Goal: Information Seeking & Learning: Learn about a topic

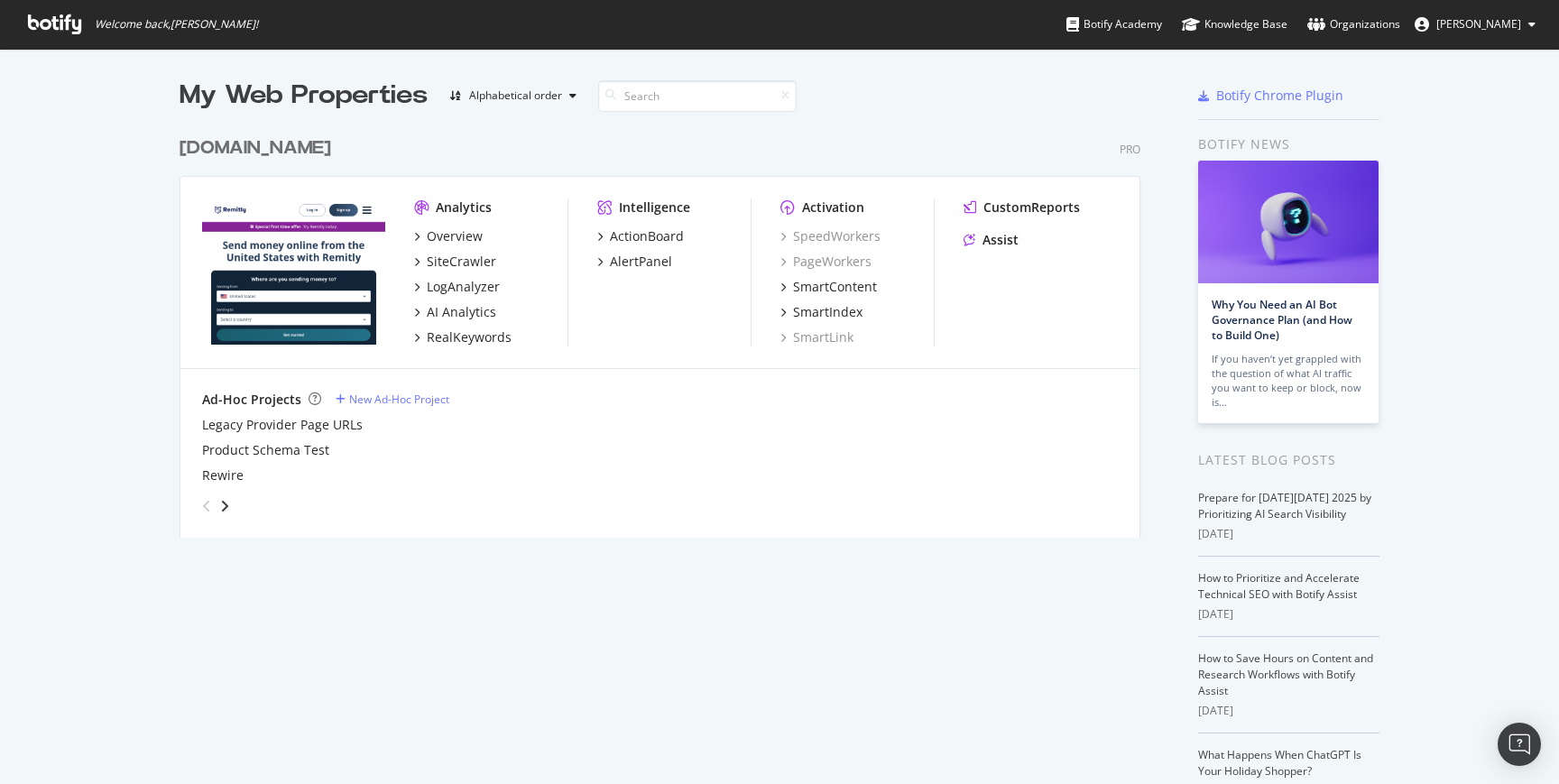
scroll to position [770, 1532]
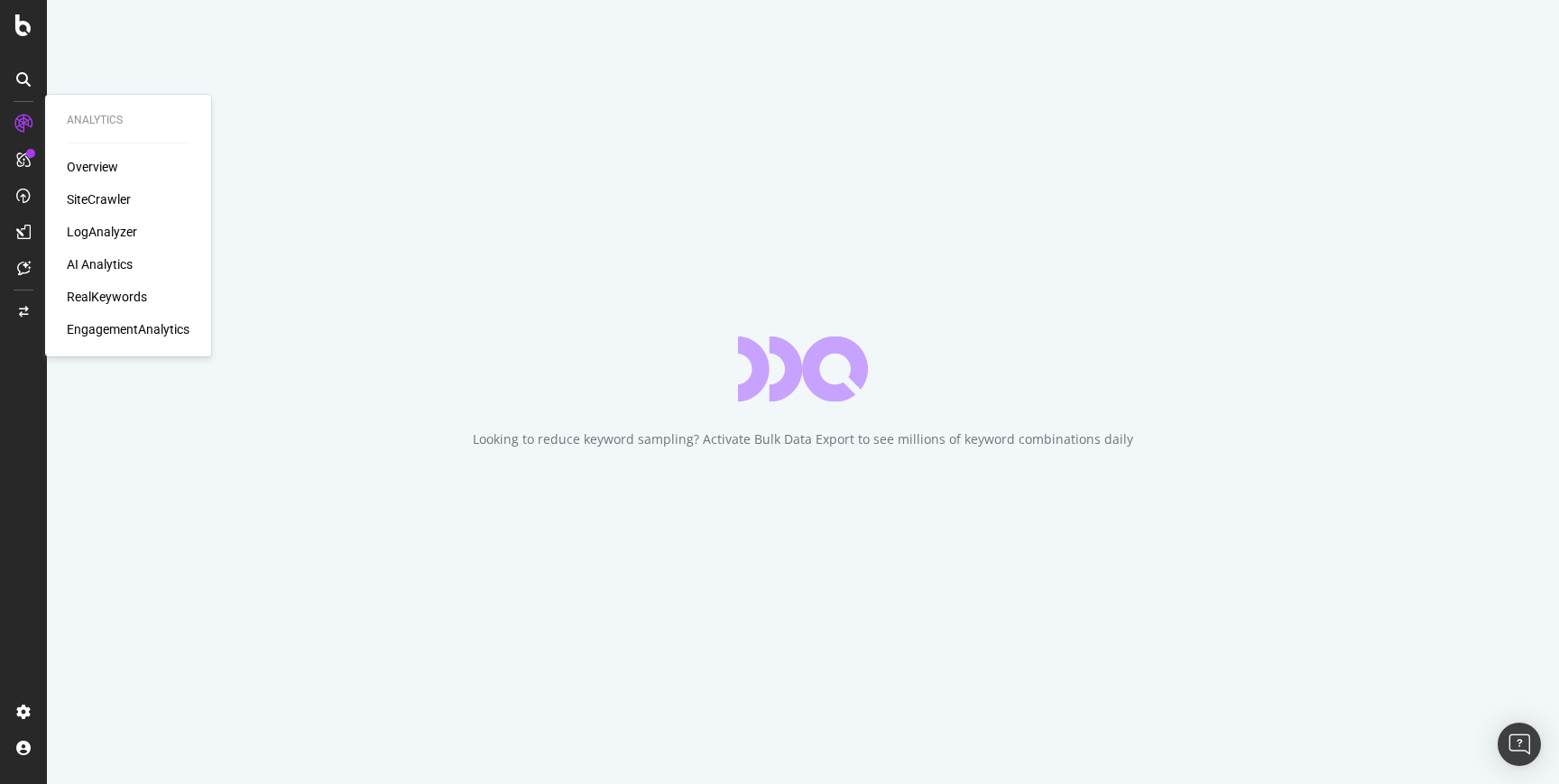
click at [107, 202] on div "SiteCrawler" at bounding box center [98, 199] width 64 height 18
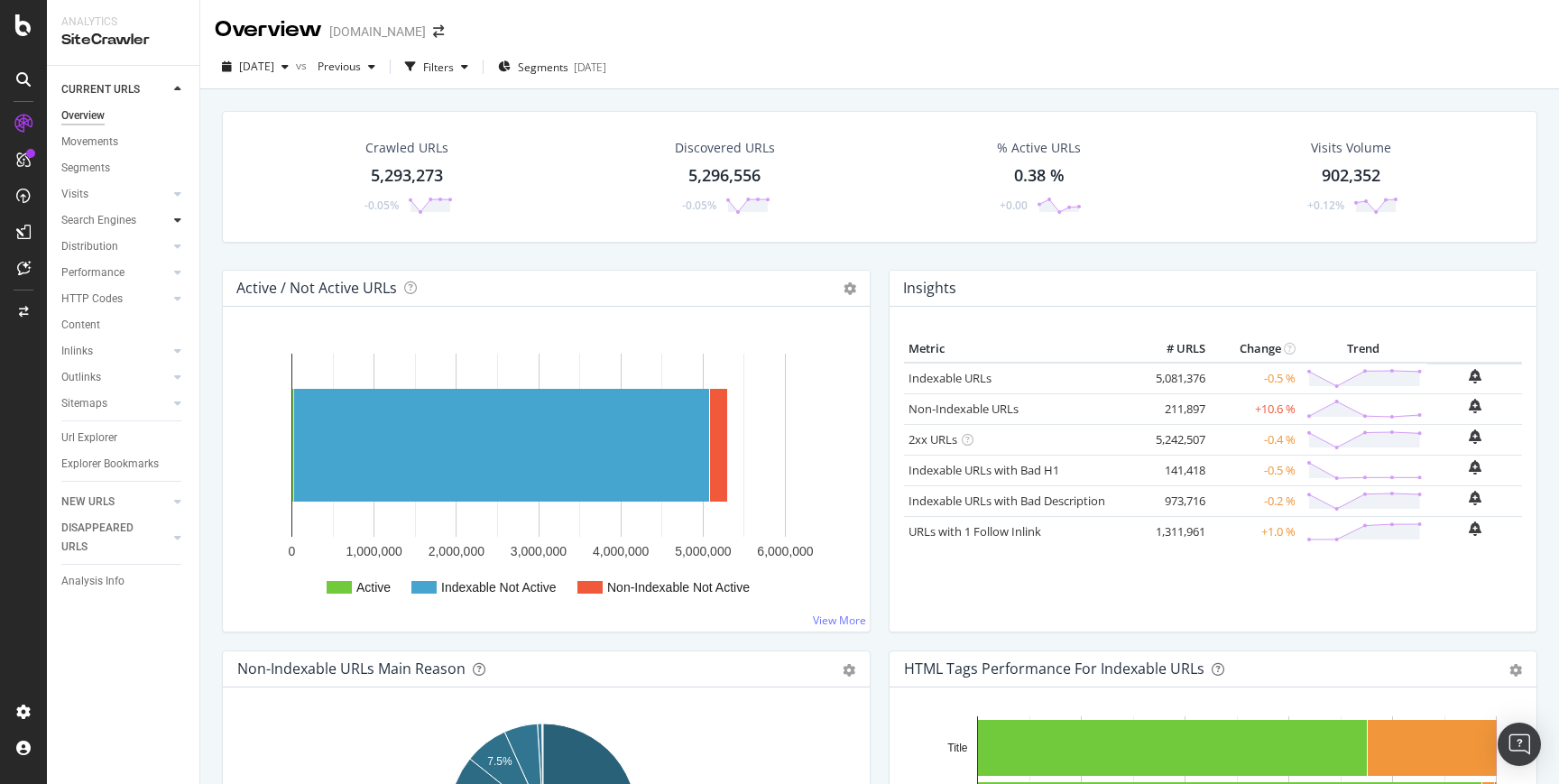
click at [177, 223] on icon at bounding box center [177, 219] width 7 height 11
click at [181, 485] on icon at bounding box center [177, 481] width 7 height 11
click at [112, 382] on div "Top Charts" at bounding box center [96, 377] width 53 height 19
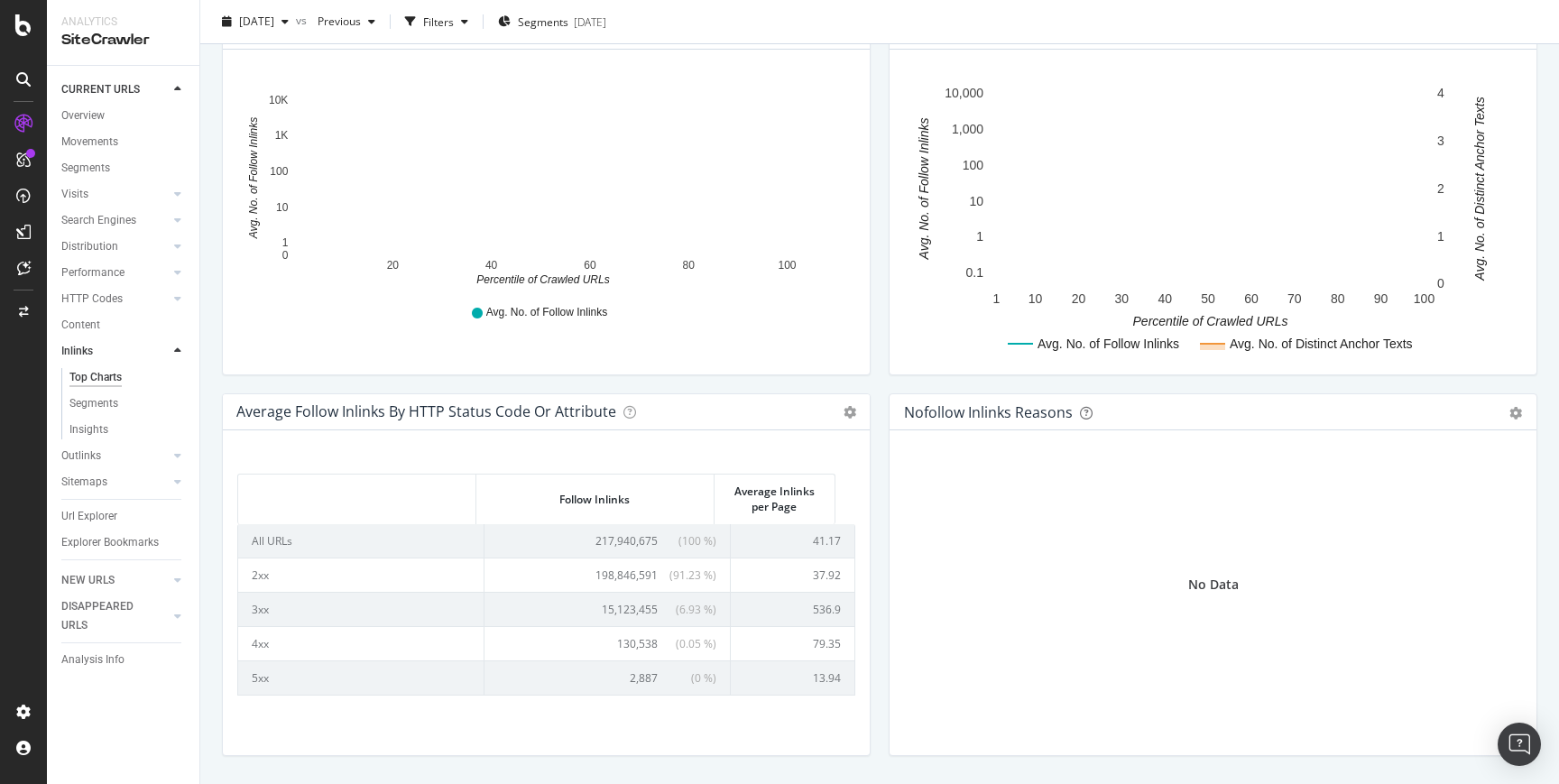
scroll to position [612, 0]
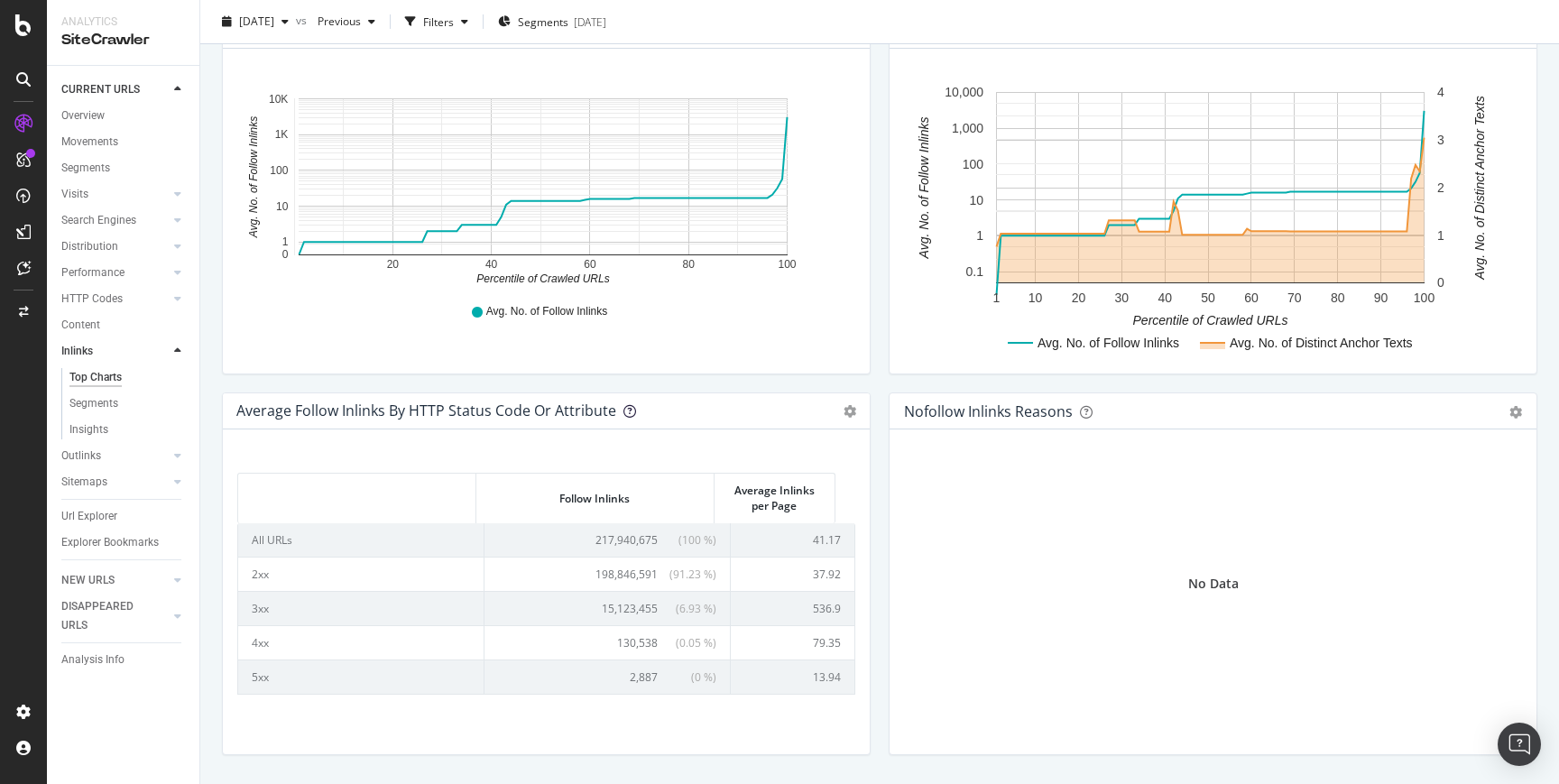
click at [623, 416] on icon at bounding box center [629, 411] width 13 height 13
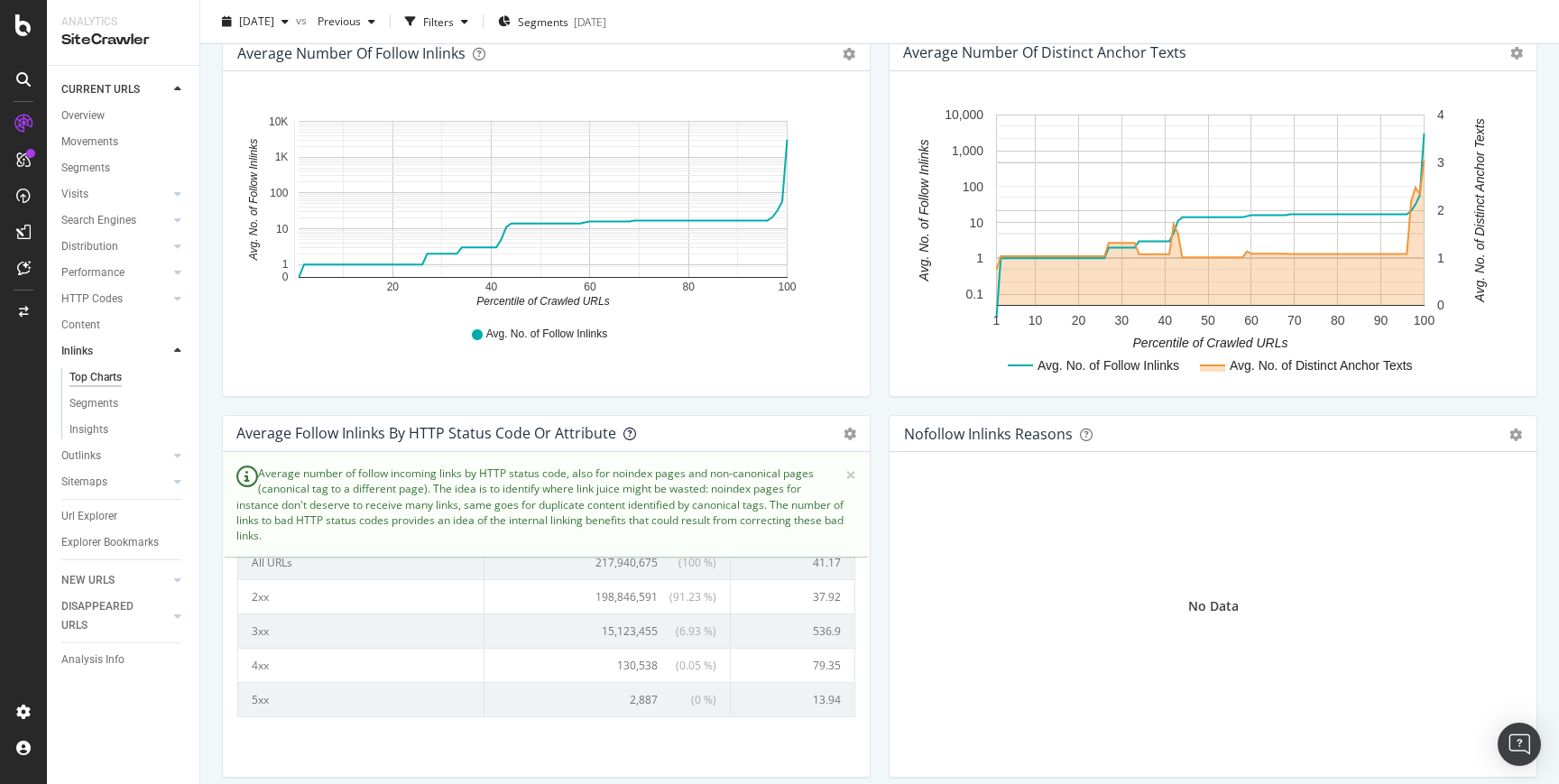
scroll to position [415, 0]
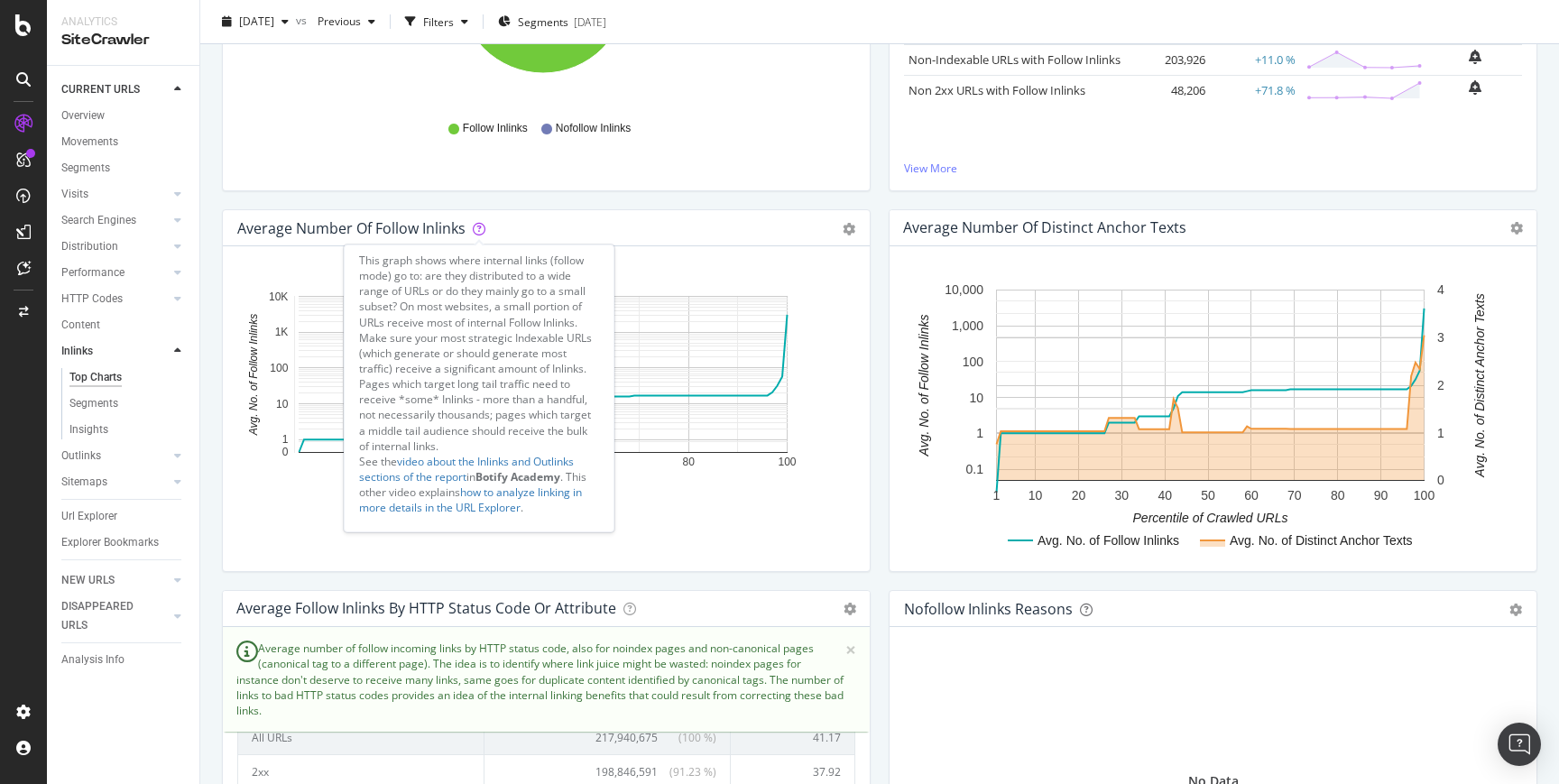
click at [483, 230] on icon at bounding box center [479, 229] width 13 height 13
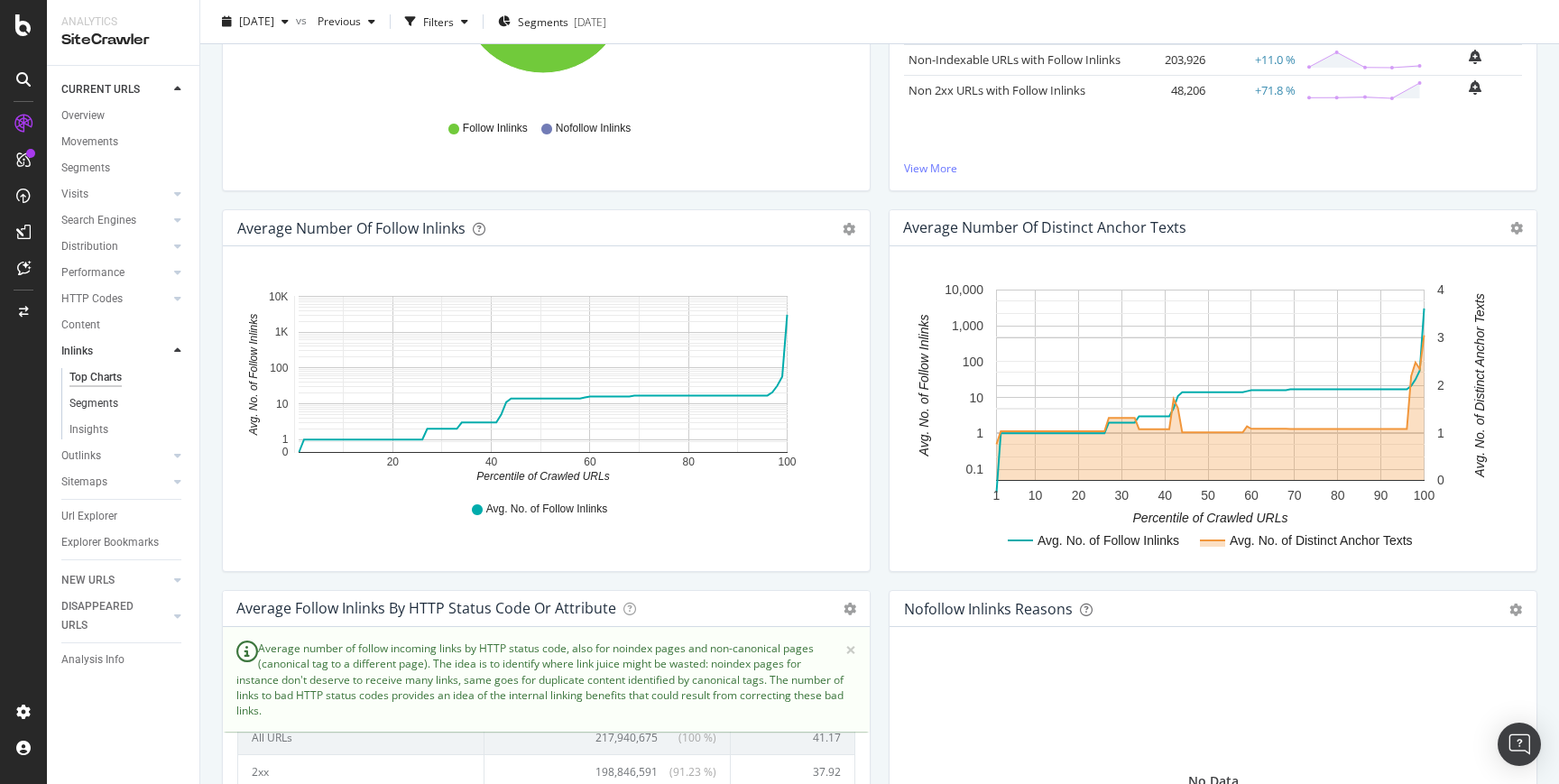
click at [119, 401] on link "Segments" at bounding box center [128, 403] width 117 height 19
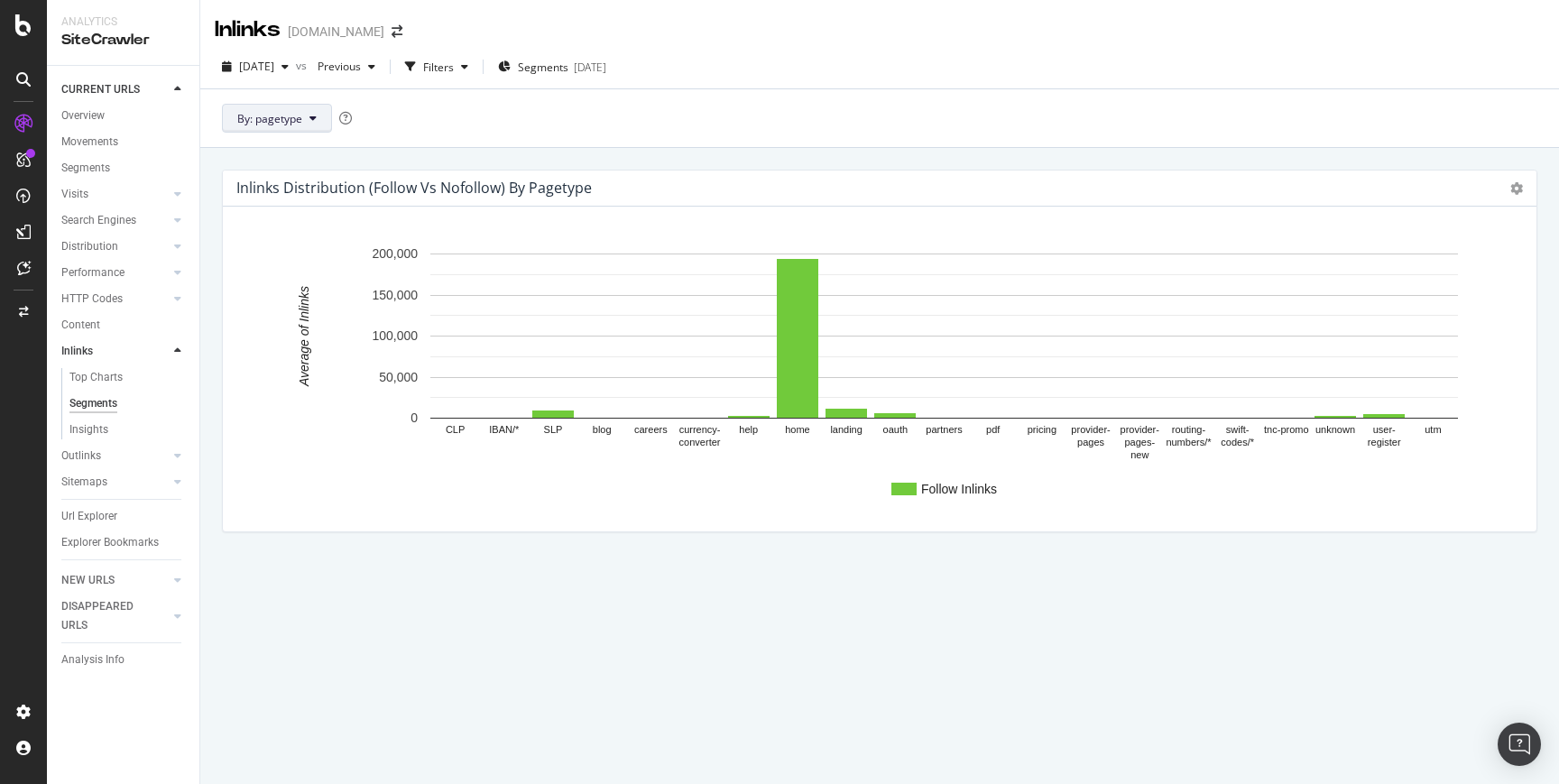
click at [299, 112] on span "By: pagetype" at bounding box center [269, 119] width 65 height 16
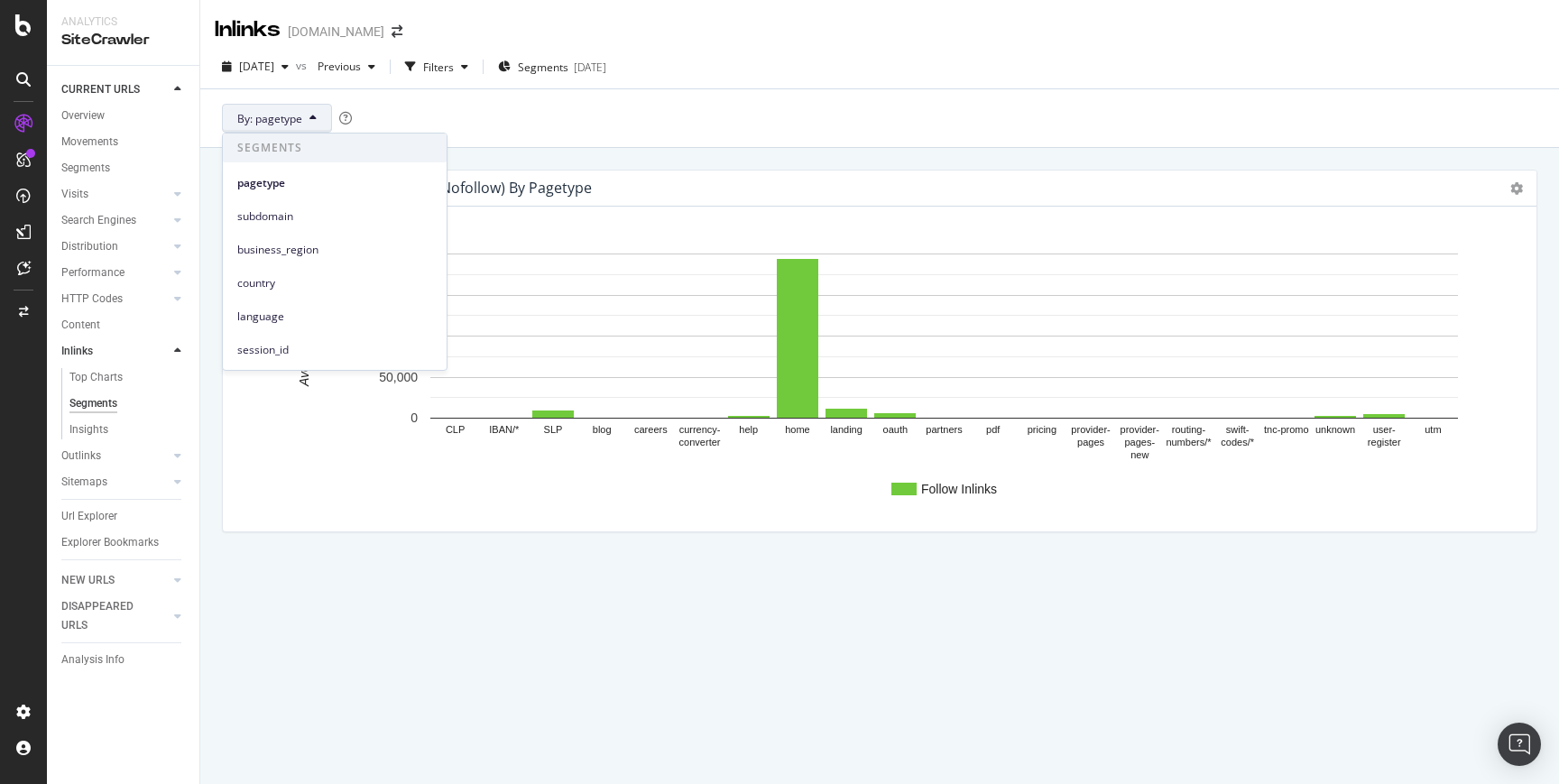
click at [795, 485] on rect "A chart." at bounding box center [879, 376] width 1285 height 281
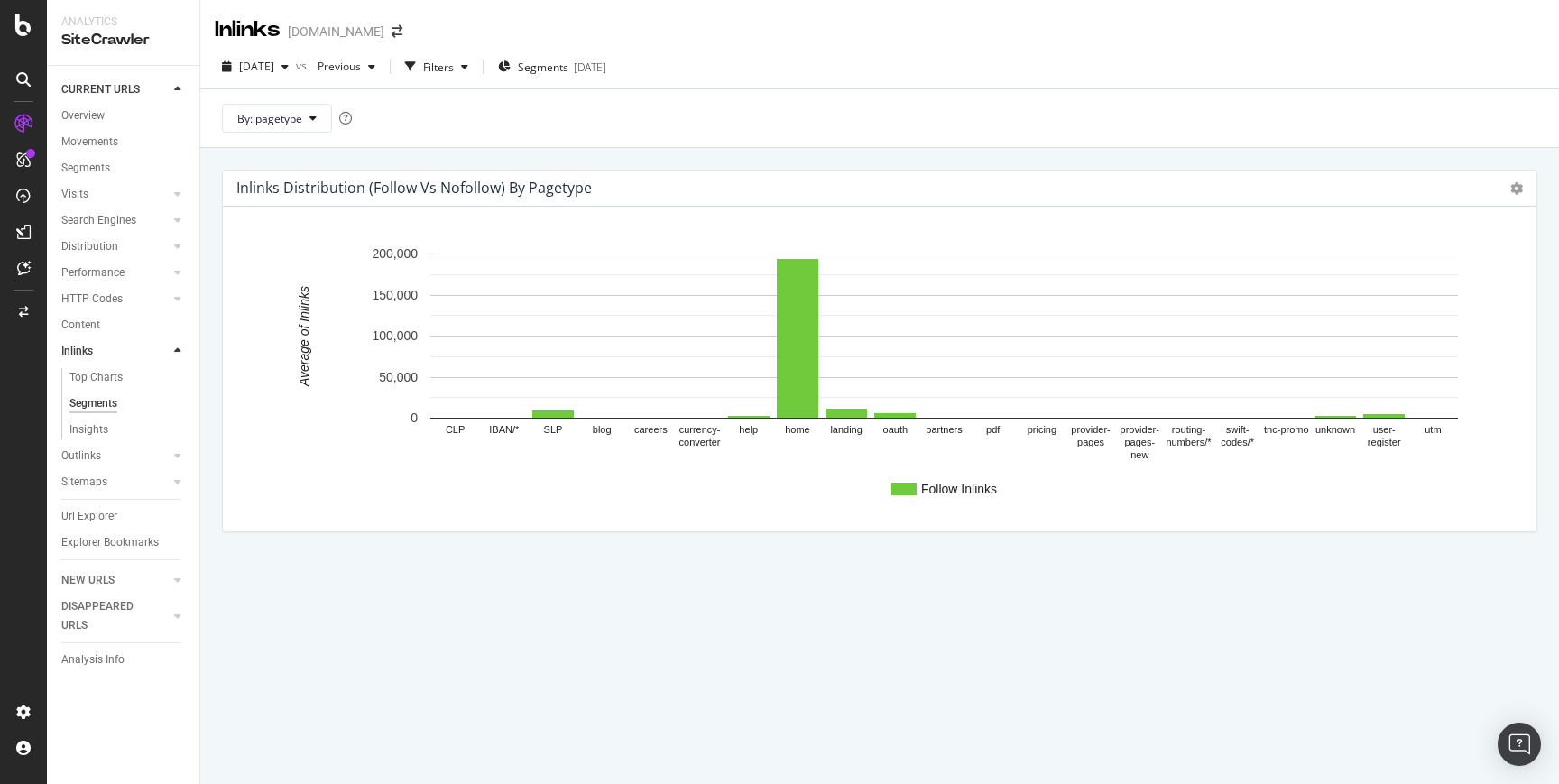
click at [1100, 439] on text "pages" at bounding box center [1091, 442] width 28 height 11
click at [1139, 433] on text "provider-" at bounding box center [1140, 429] width 39 height 11
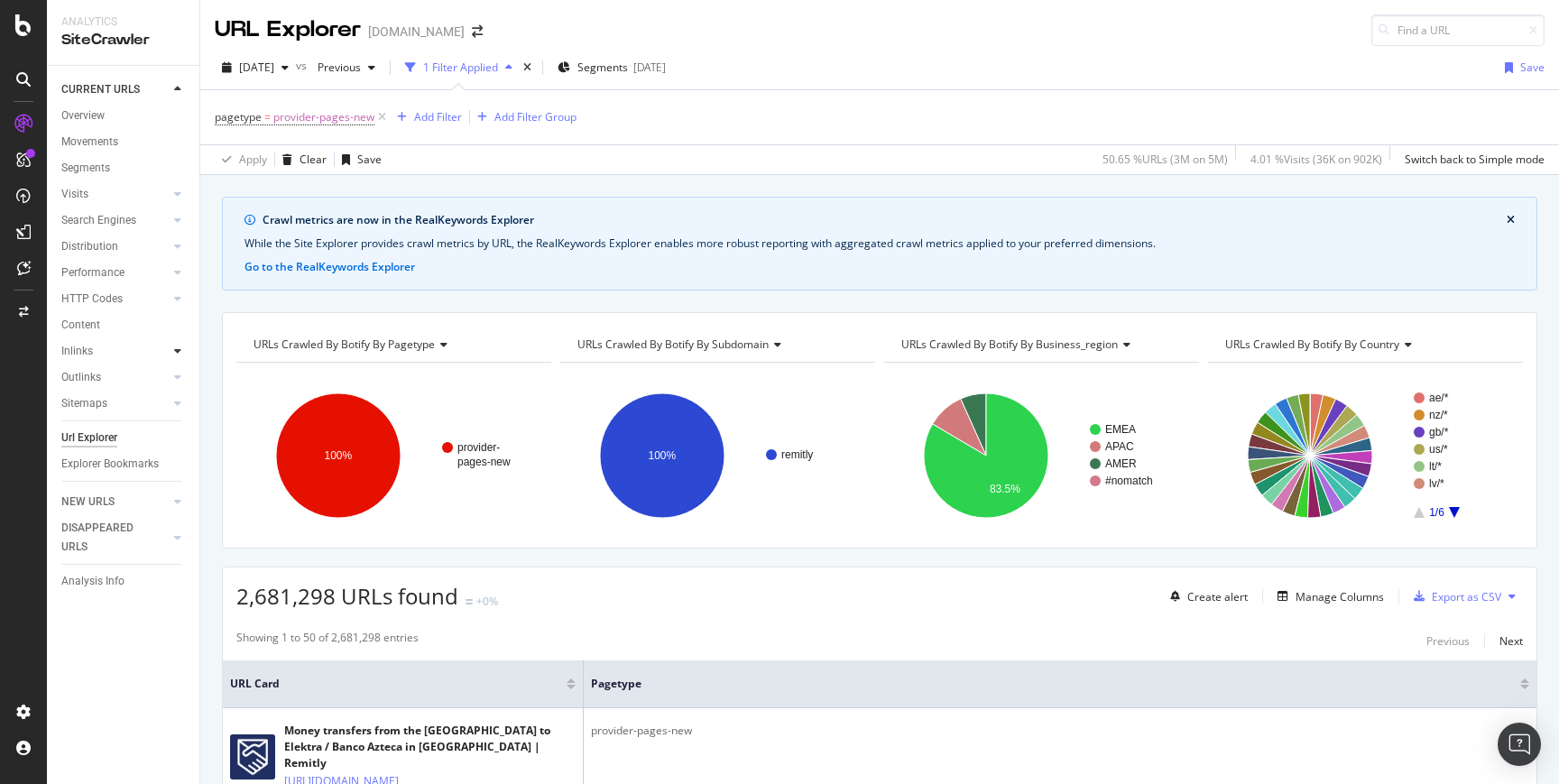
click at [170, 351] on div at bounding box center [178, 351] width 18 height 18
